Goal: Task Accomplishment & Management: Manage account settings

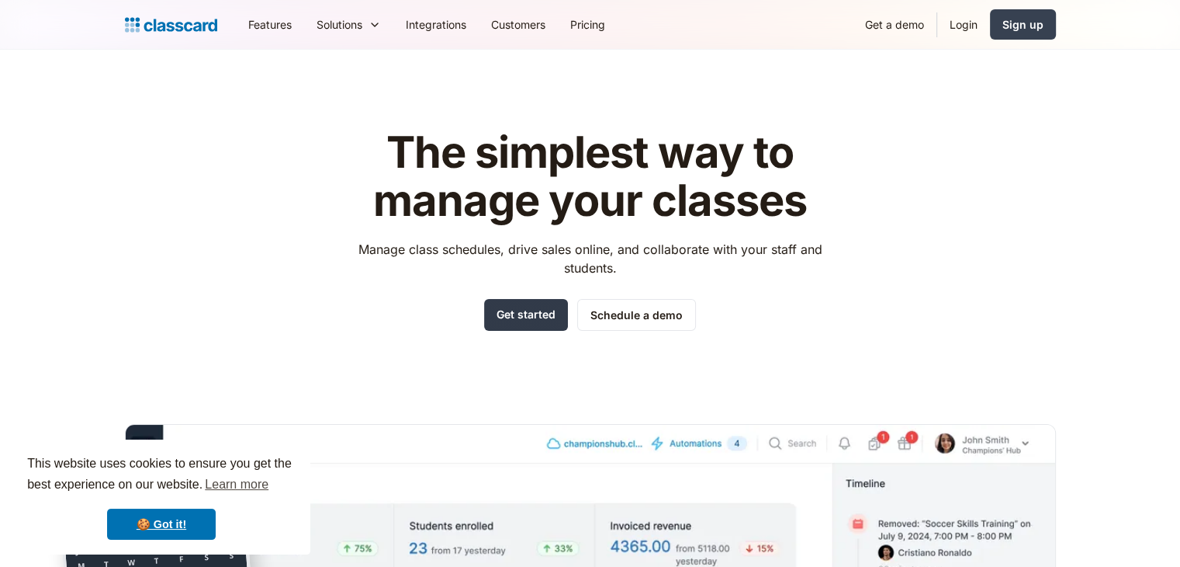
click at [504, 319] on link "Get started" at bounding box center [526, 315] width 84 height 32
click at [1037, 22] on div "Sign up" at bounding box center [1023, 24] width 41 height 16
click at [958, 22] on link "Login" at bounding box center [964, 24] width 53 height 35
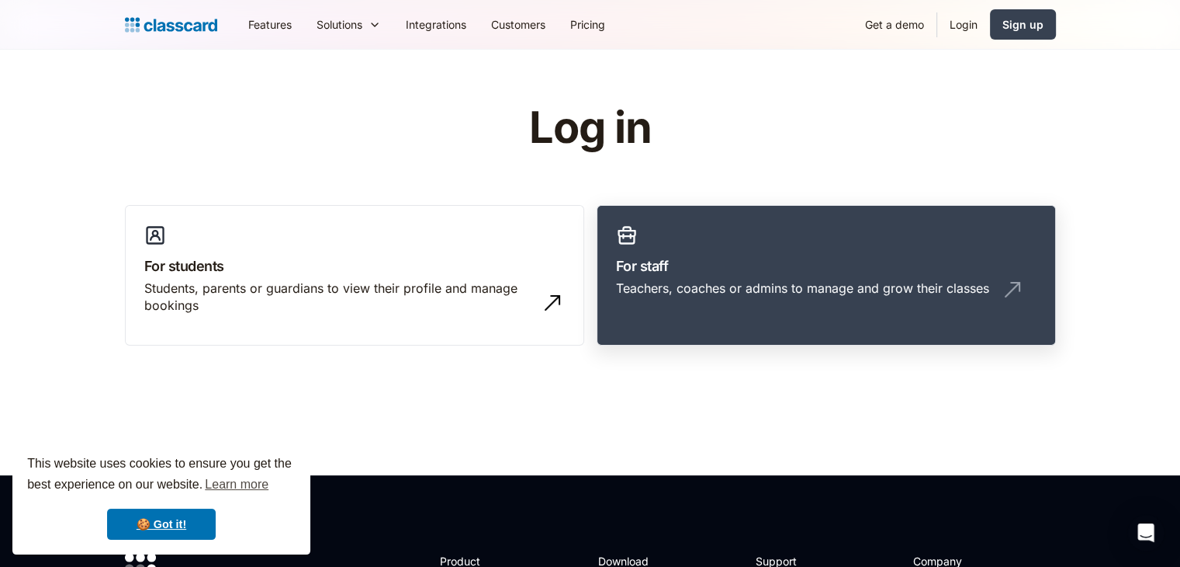
click at [651, 255] on h3 "For staff" at bounding box center [826, 265] width 421 height 21
